Goal: Task Accomplishment & Management: Manage account settings

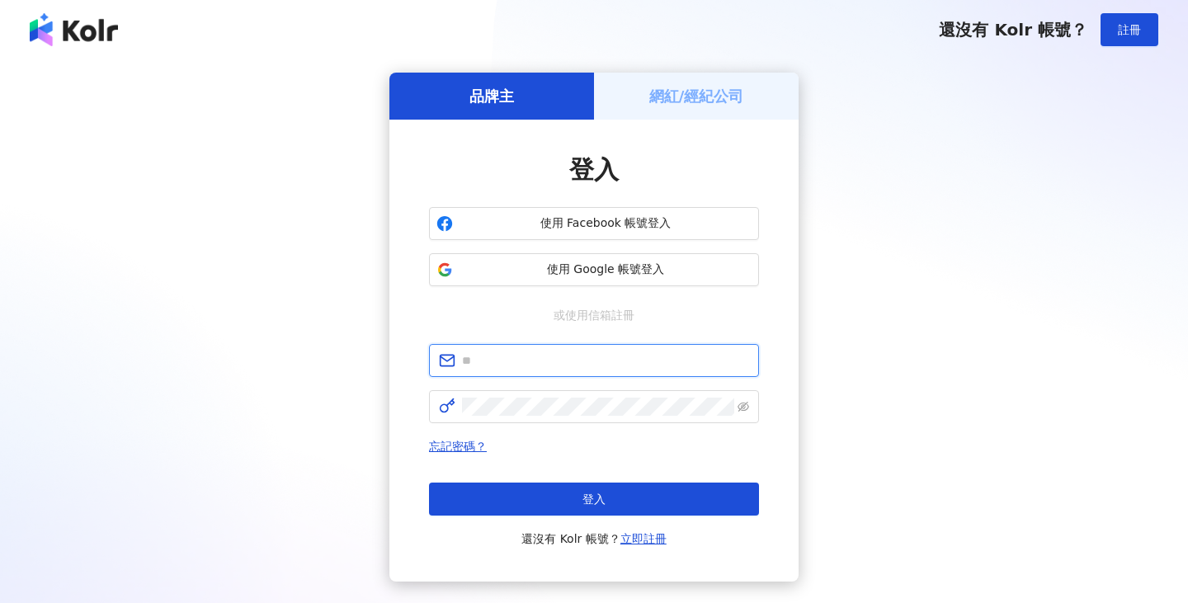
type input "**********"
click at [719, 86] on h5 "網紅/經紀公司" at bounding box center [696, 96] width 95 height 21
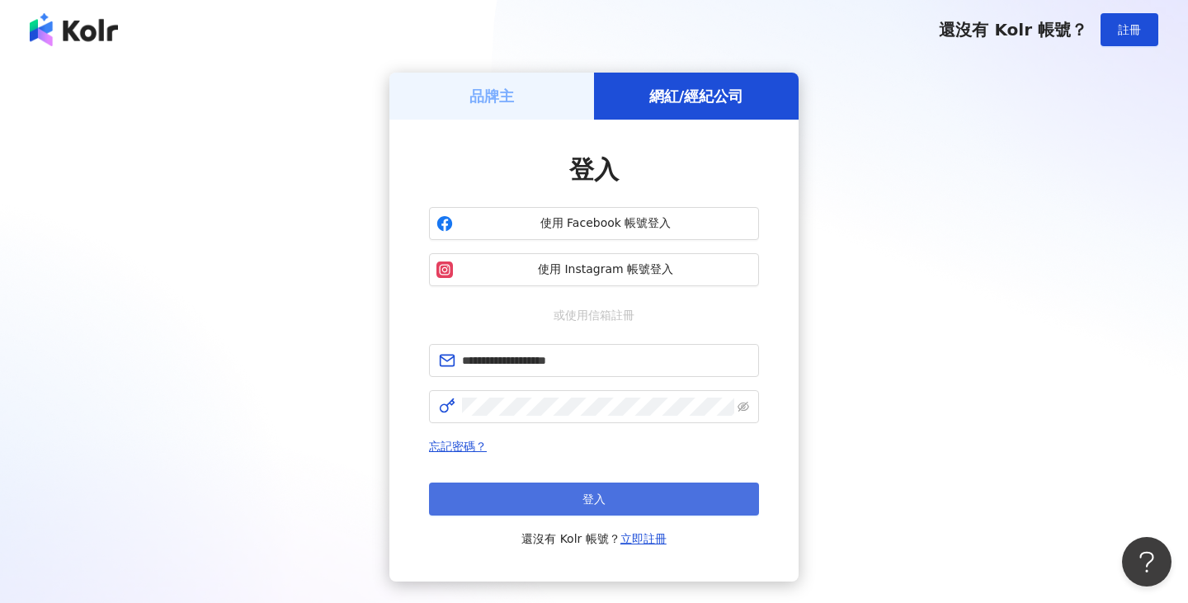
click at [619, 485] on button "登入" at bounding box center [594, 498] width 330 height 33
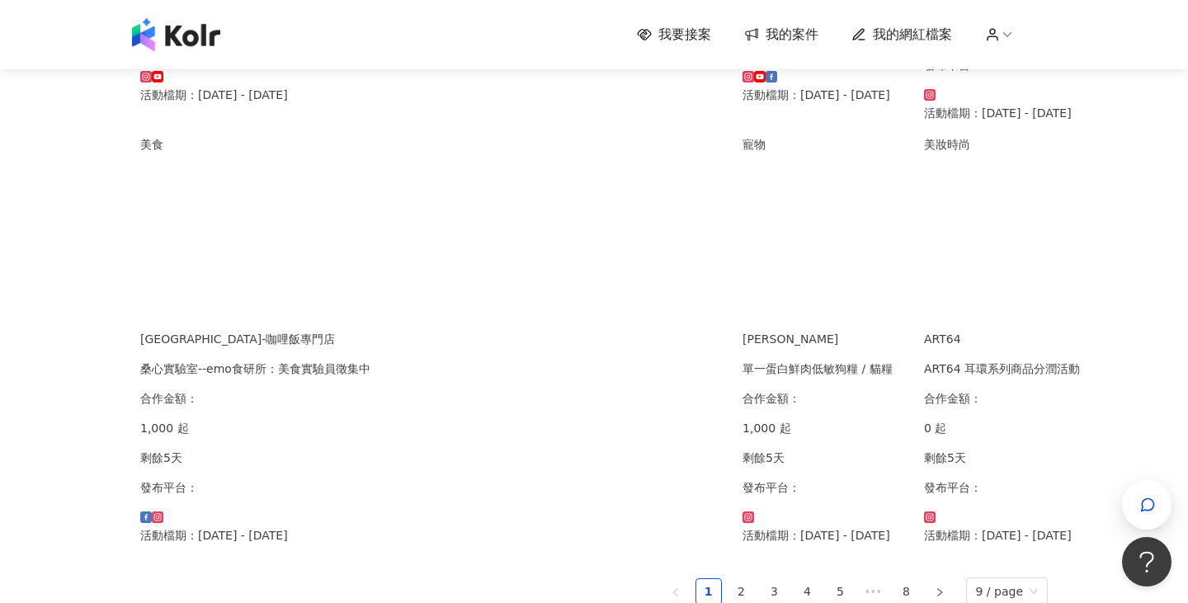
scroll to position [1006, 95]
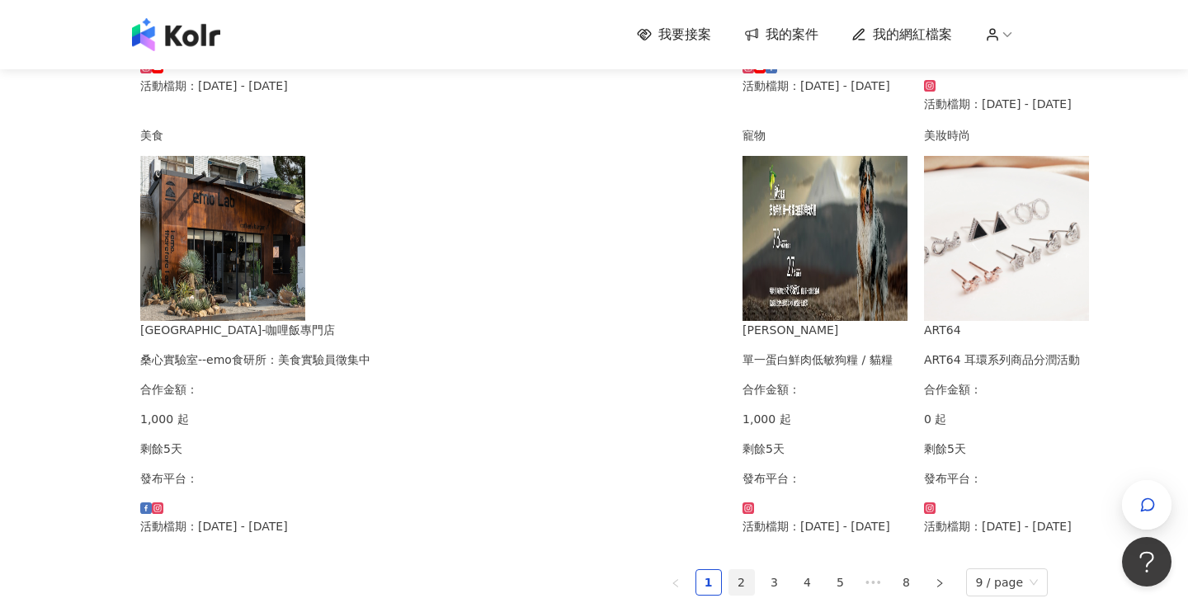
click at [729, 570] on link "2" at bounding box center [741, 582] width 25 height 25
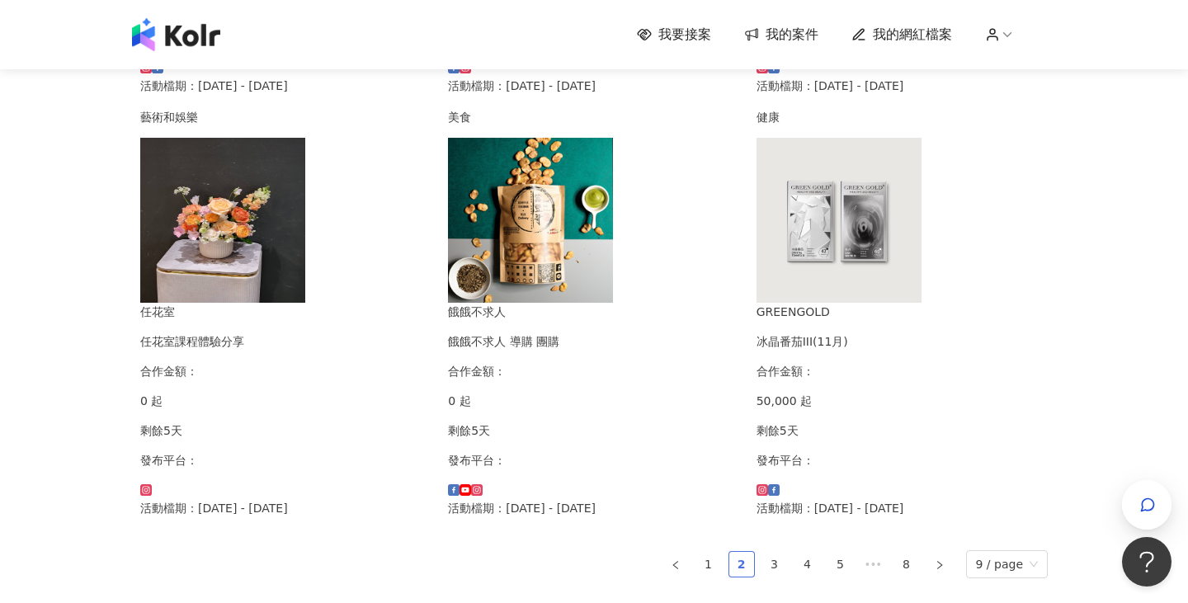
scroll to position [1006, 0]
click at [995, 33] on icon at bounding box center [992, 34] width 15 height 15
click at [920, 40] on span "我的網紅檔案" at bounding box center [912, 35] width 79 height 18
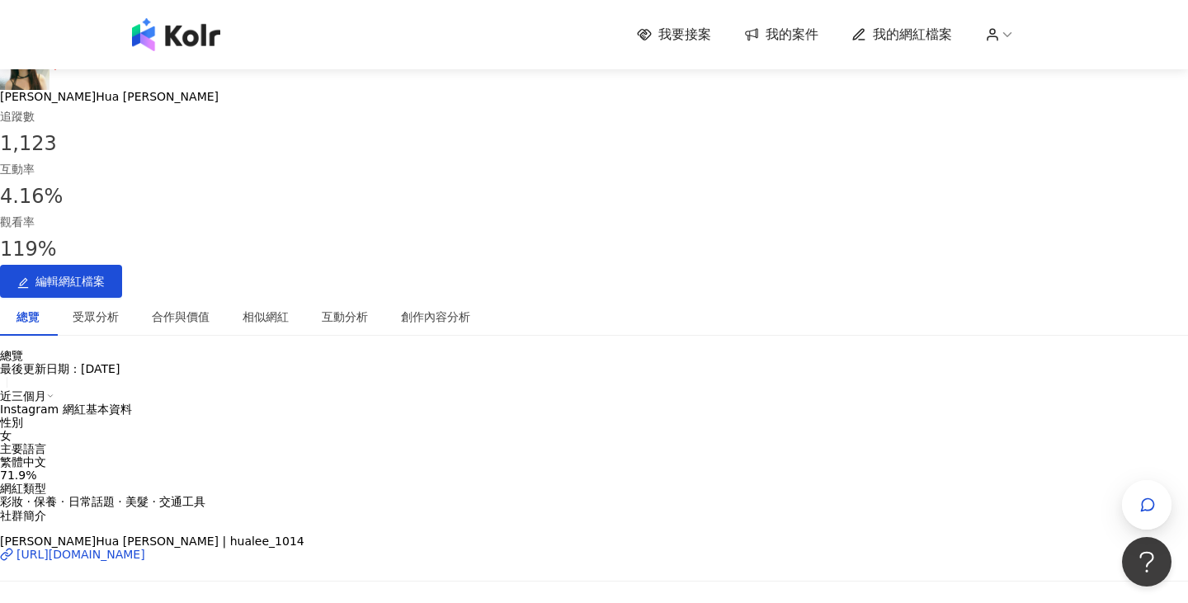
click at [776, 33] on span "我的案件" at bounding box center [791, 35] width 53 height 18
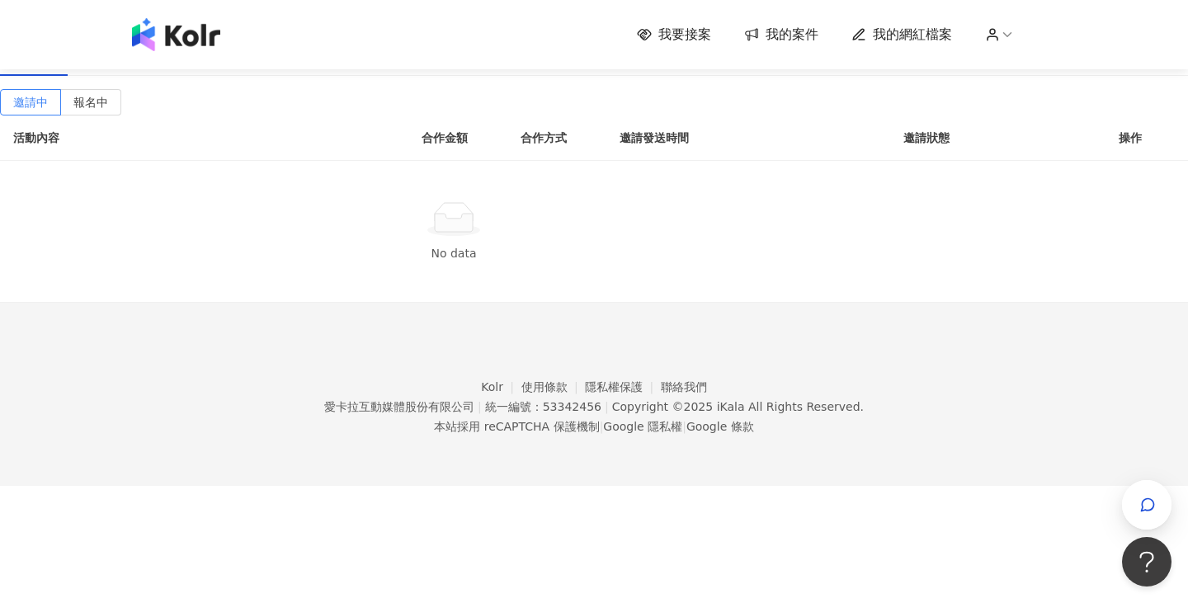
click at [135, 66] on div "進行中(1)" at bounding box center [109, 57] width 51 height 18
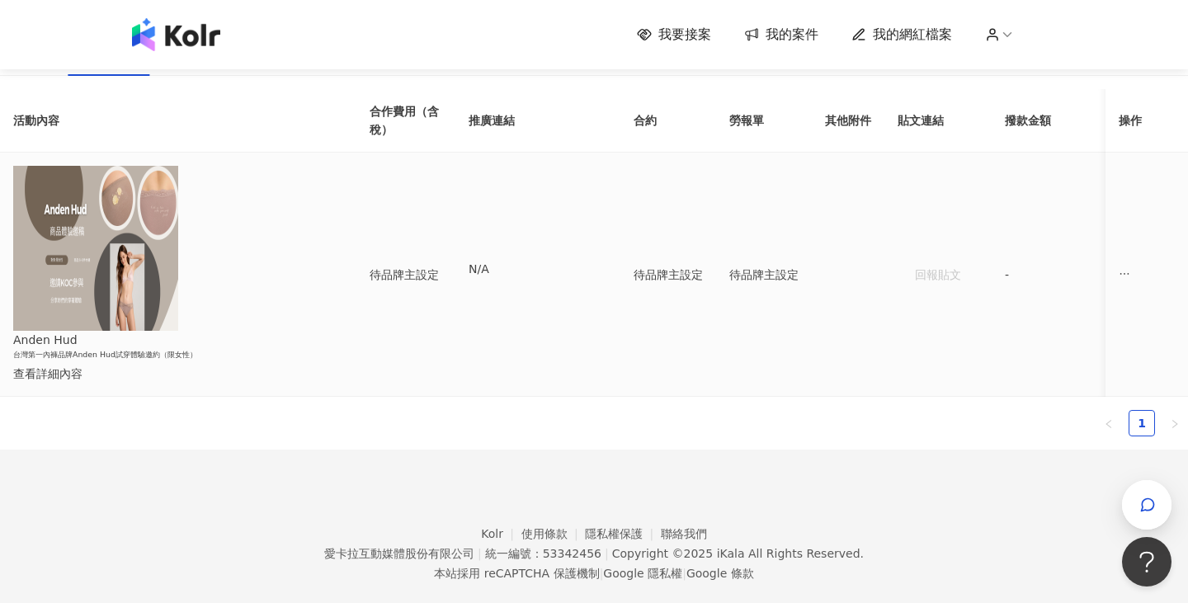
click at [304, 365] on div "查看詳細內容" at bounding box center [165, 374] width 304 height 18
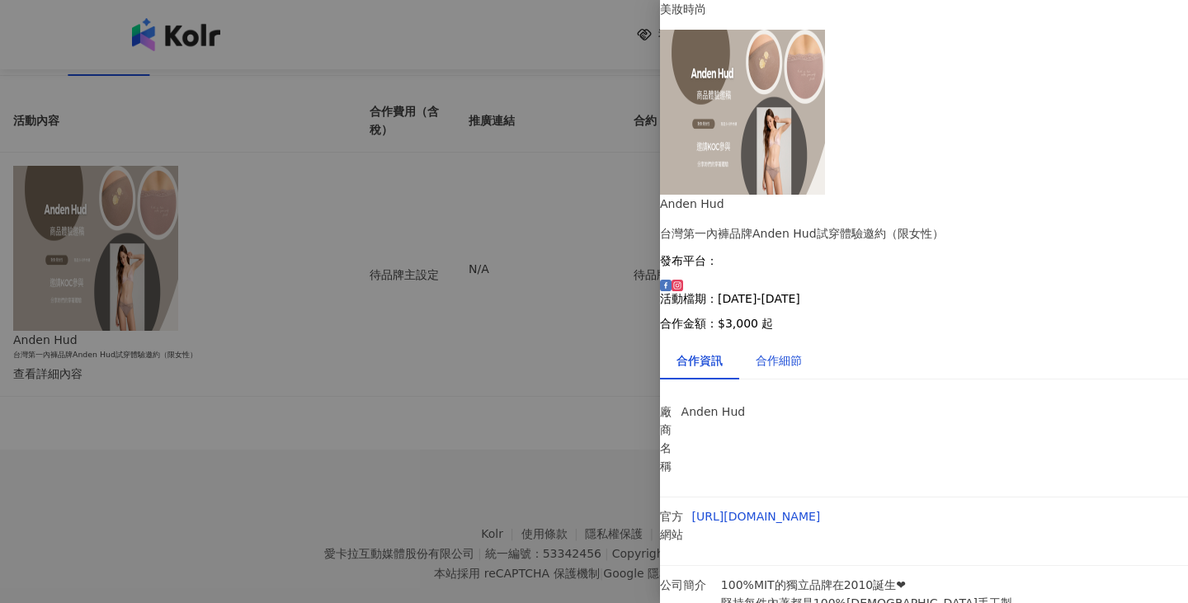
click at [802, 351] on div "合作細節" at bounding box center [778, 360] width 46 height 18
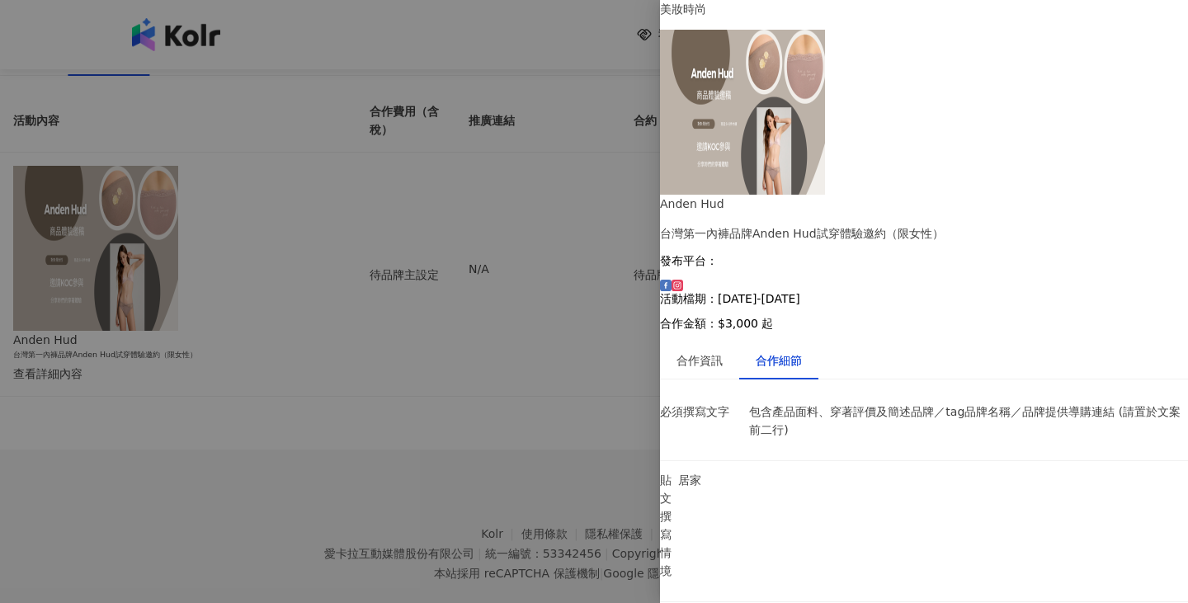
scroll to position [18, 0]
click at [552, 411] on div at bounding box center [594, 301] width 1188 height 603
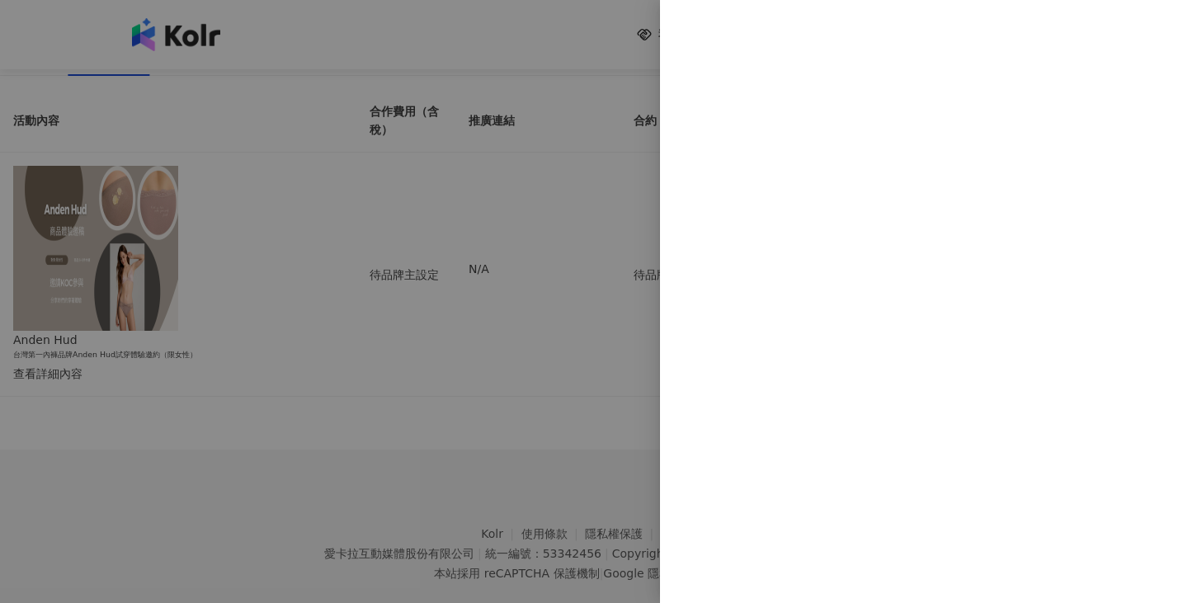
scroll to position [0, 0]
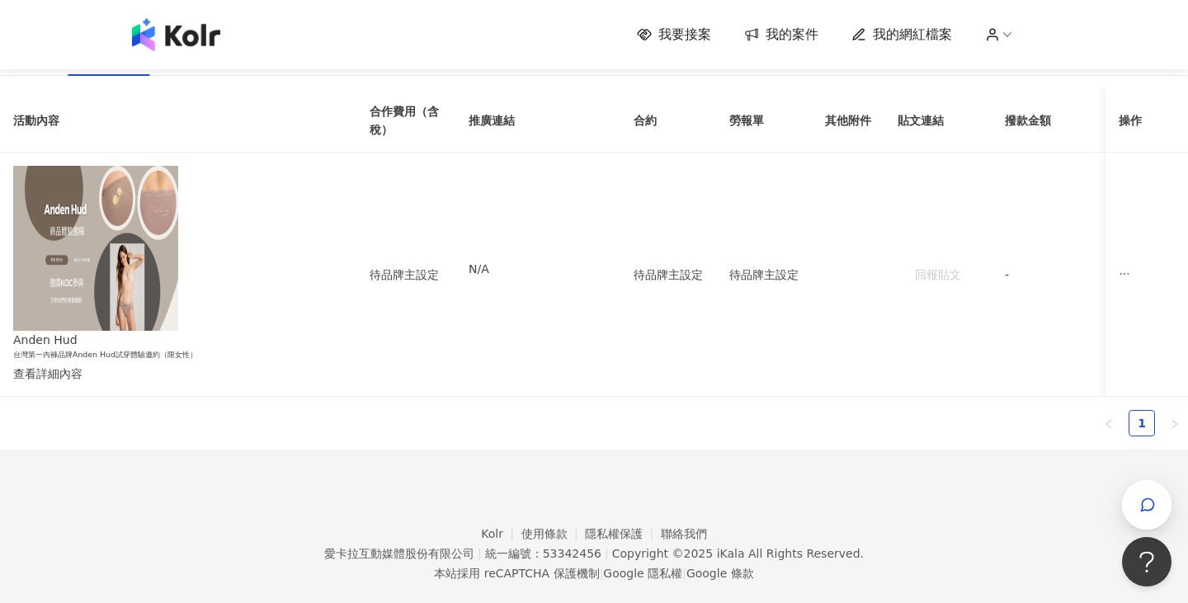
click at [716, 153] on th "合約" at bounding box center [668, 121] width 96 height 64
click at [227, 66] on div "已結束(13)" at bounding box center [197, 57] width 59 height 18
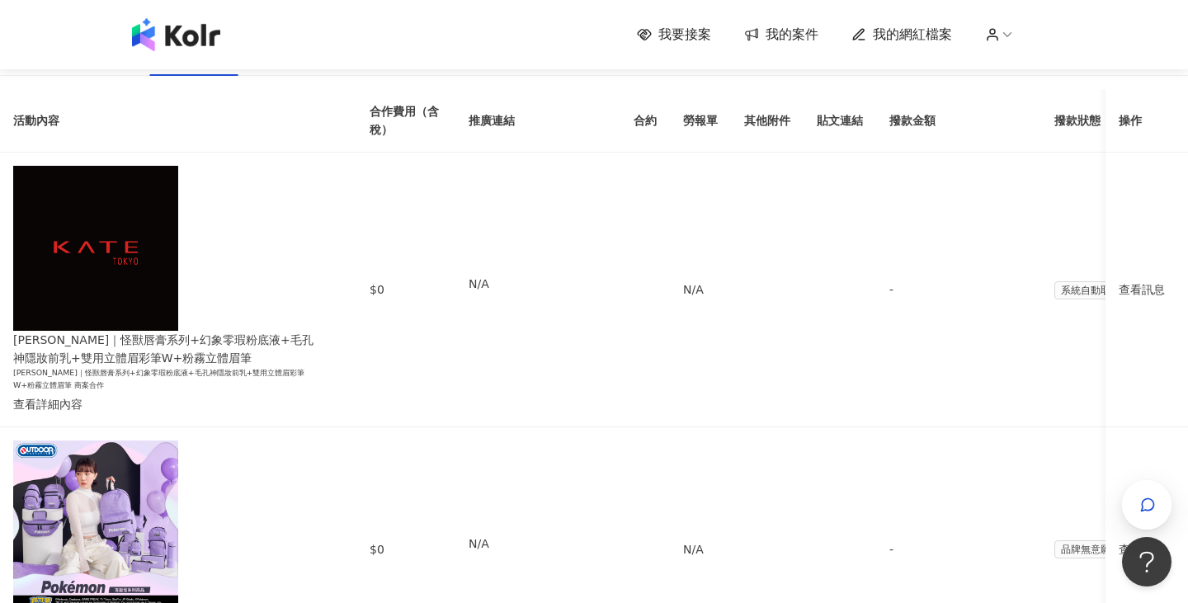
click at [152, 76] on div "進行中(1)" at bounding box center [110, 57] width 84 height 38
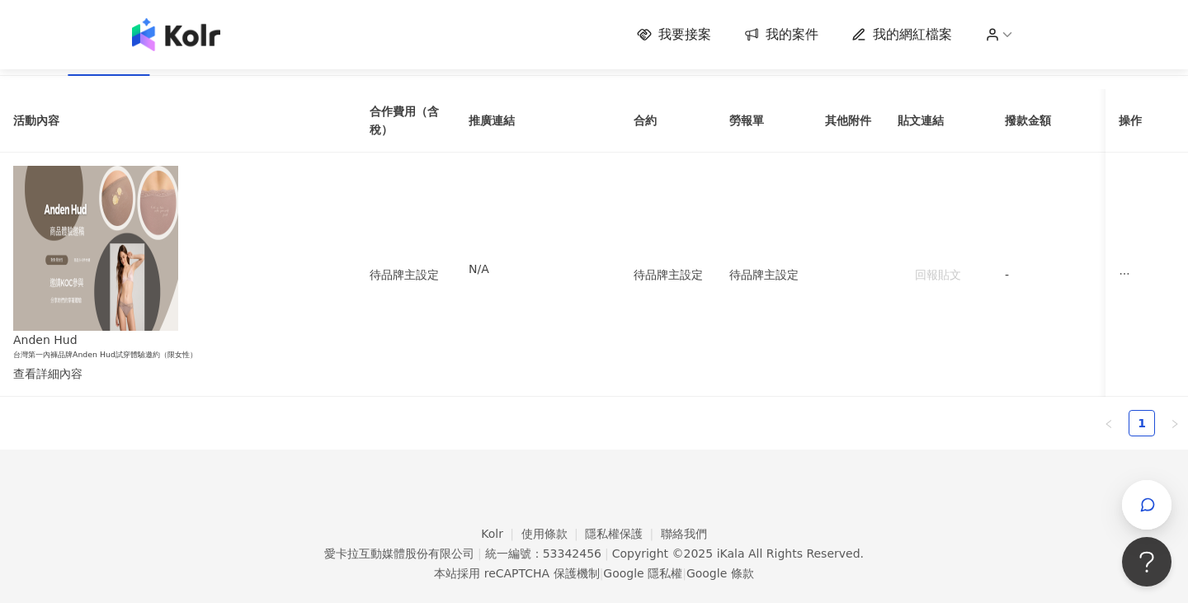
click at [658, 37] on span "我要接案" at bounding box center [684, 35] width 53 height 18
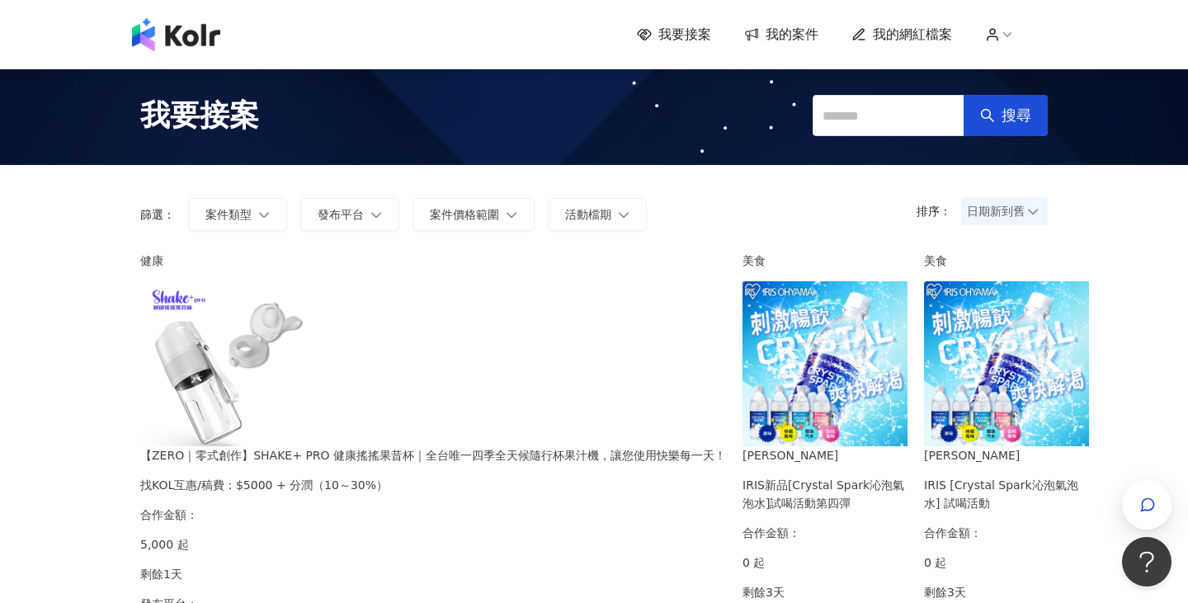
click at [783, 39] on span "我的案件" at bounding box center [791, 35] width 53 height 18
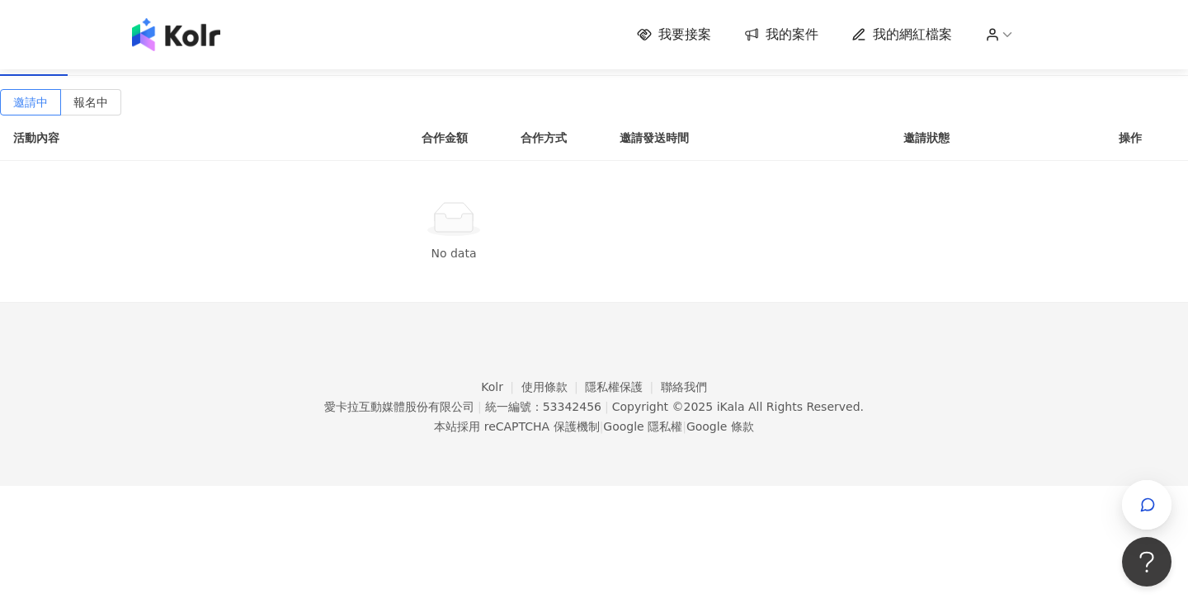
click at [227, 66] on div "已結束(13)" at bounding box center [197, 57] width 59 height 18
